Goal: Transaction & Acquisition: Obtain resource

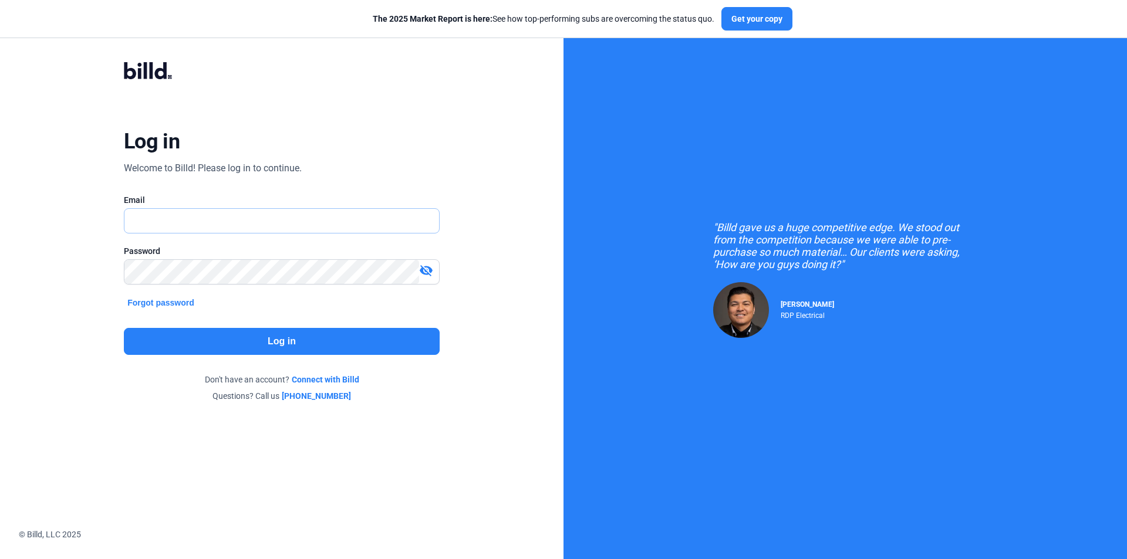
click at [412, 217] on input "text" at bounding box center [275, 221] width 302 height 24
type input "[PERSON_NAME][EMAIL_ADDRESS][DOMAIN_NAME]"
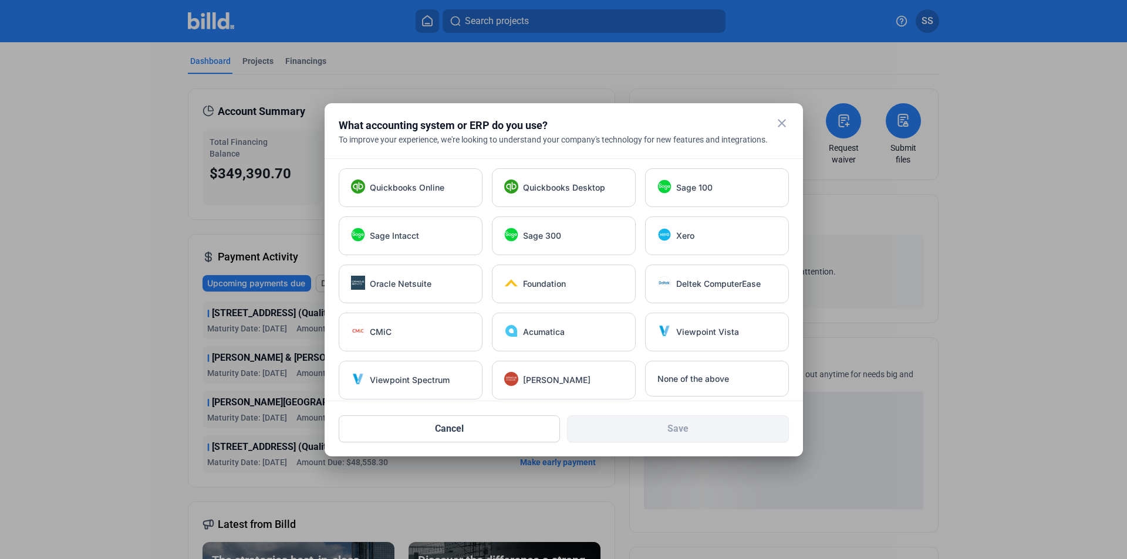
click at [780, 126] on mat-icon "close" at bounding box center [782, 123] width 14 height 14
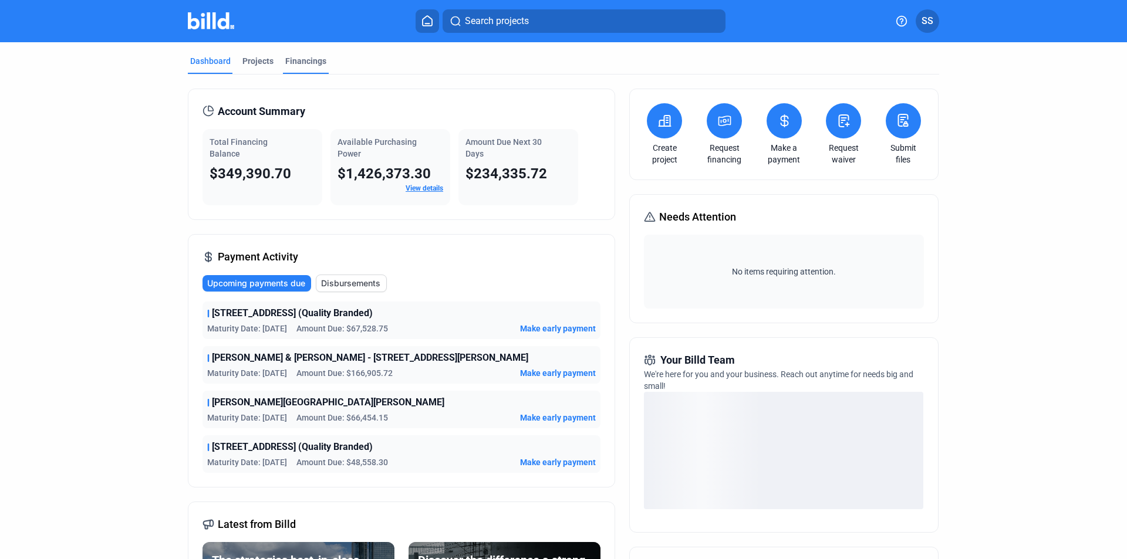
click at [316, 62] on div "Financings" at bounding box center [305, 61] width 41 height 12
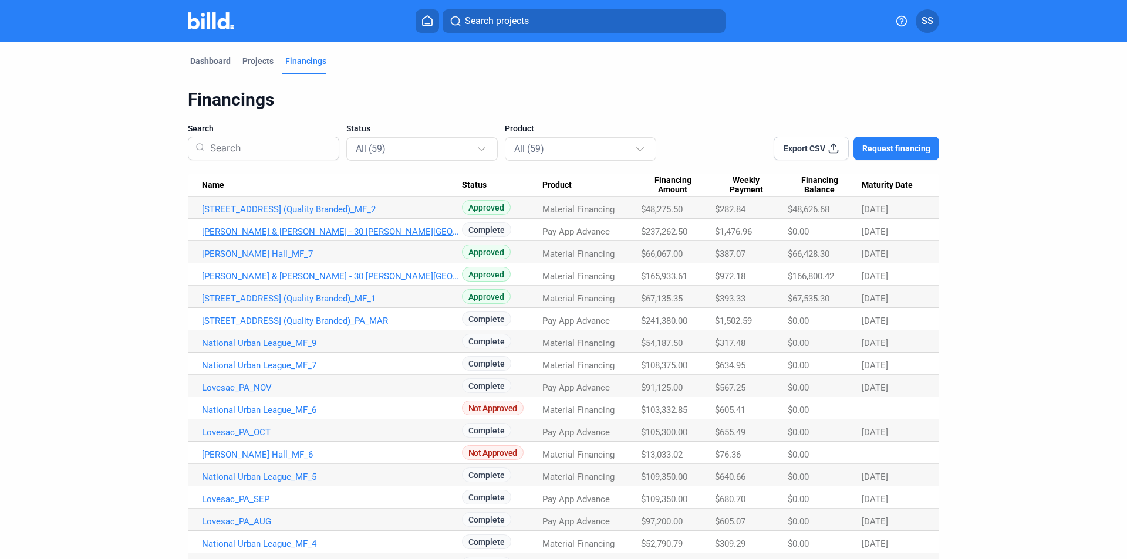
click at [366, 231] on link "[PERSON_NAME] & [PERSON_NAME] - 30 [PERSON_NAME][GEOGRAPHIC_DATA]" at bounding box center [332, 232] width 260 height 11
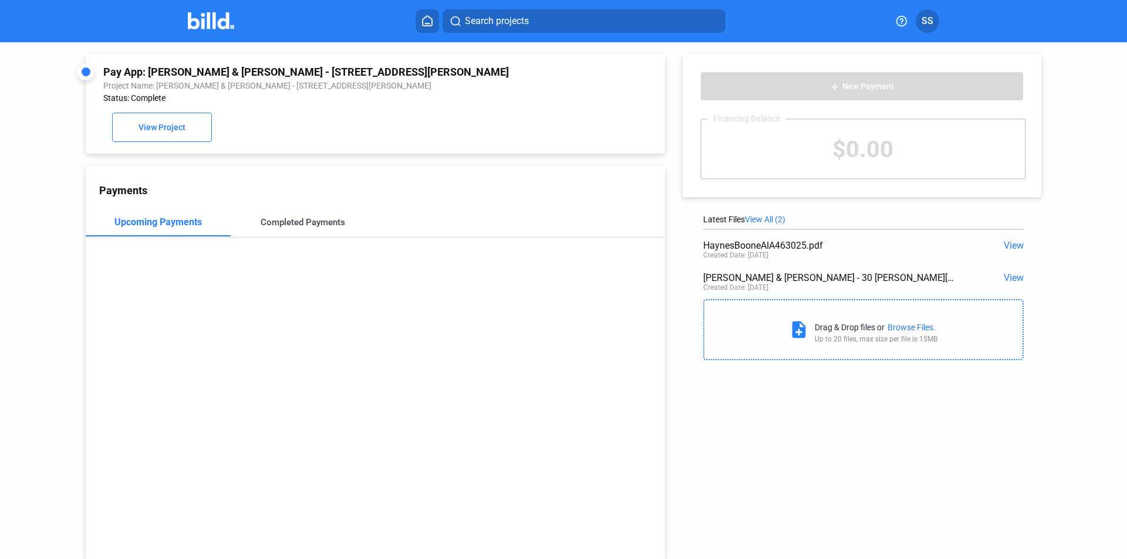
click at [321, 228] on div "Completed Payments" at bounding box center [303, 222] width 85 height 11
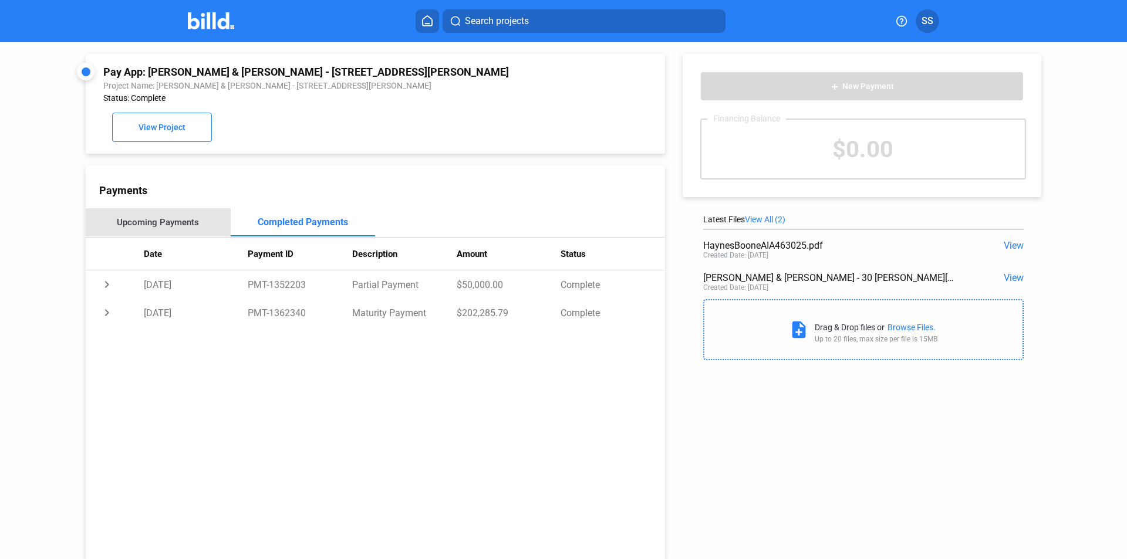
click at [185, 221] on div "Upcoming Payments" at bounding box center [158, 222] width 82 height 11
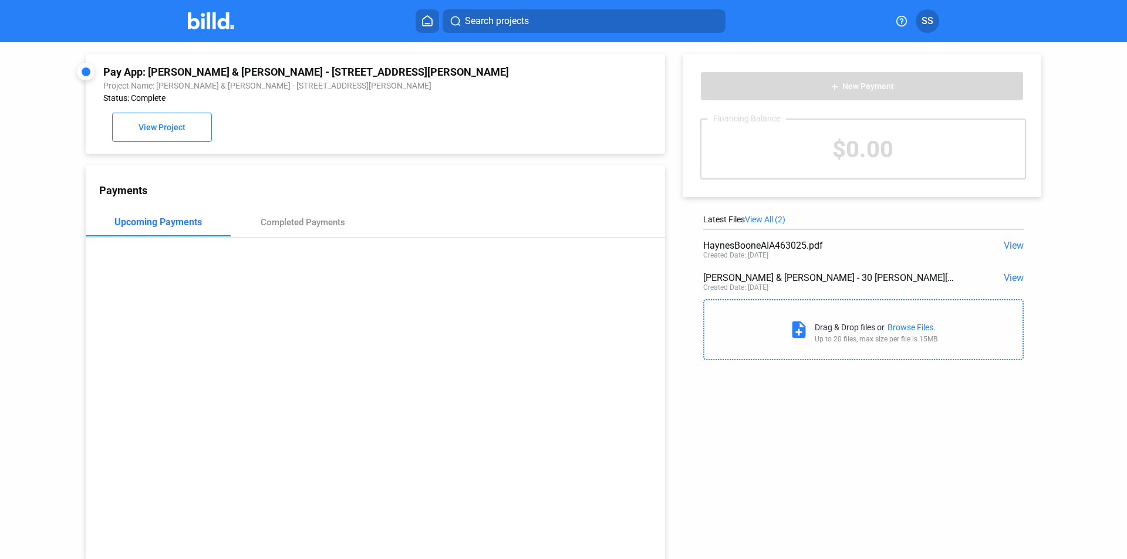
click at [1006, 285] on div "[PERSON_NAME] & [PERSON_NAME] - 30 [PERSON_NAME][GEOGRAPHIC_DATA] - Disclosure …" at bounding box center [863, 283] width 321 height 32
click at [1008, 283] on span "View" at bounding box center [1014, 277] width 20 height 11
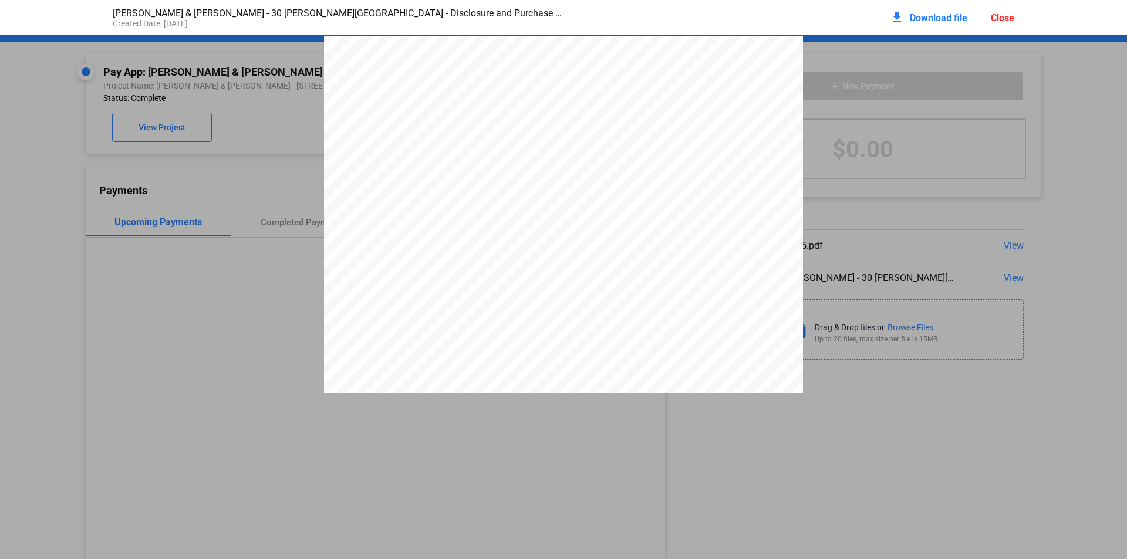
scroll to position [6, 0]
click at [984, 19] on div "download Download file Close" at bounding box center [952, 18] width 124 height 26
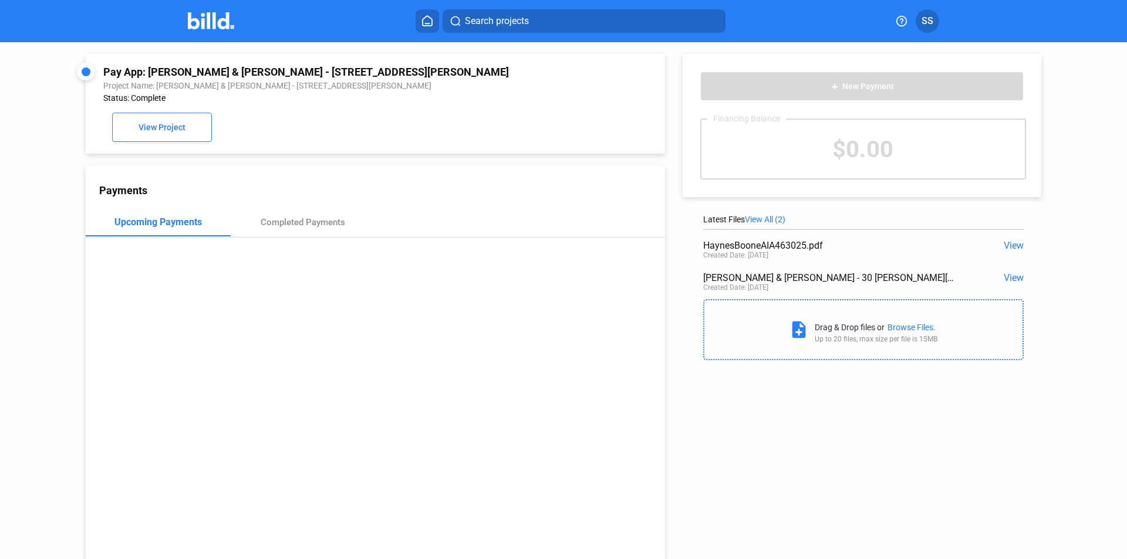
click at [921, 24] on button "SS" at bounding box center [927, 20] width 23 height 23
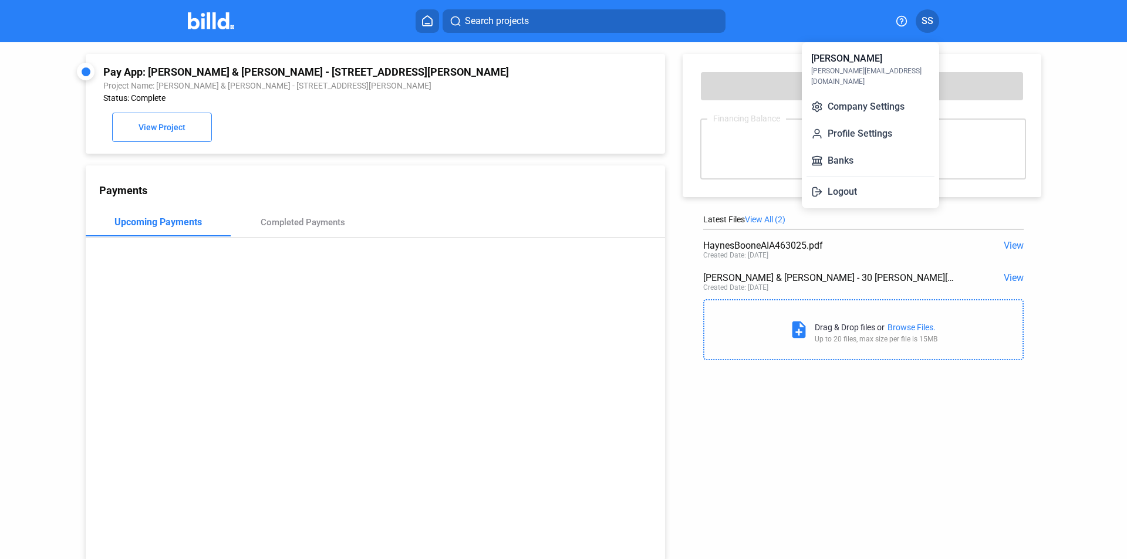
click at [839, 180] on button "Logout" at bounding box center [871, 191] width 128 height 23
